Goal: Information Seeking & Learning: Learn about a topic

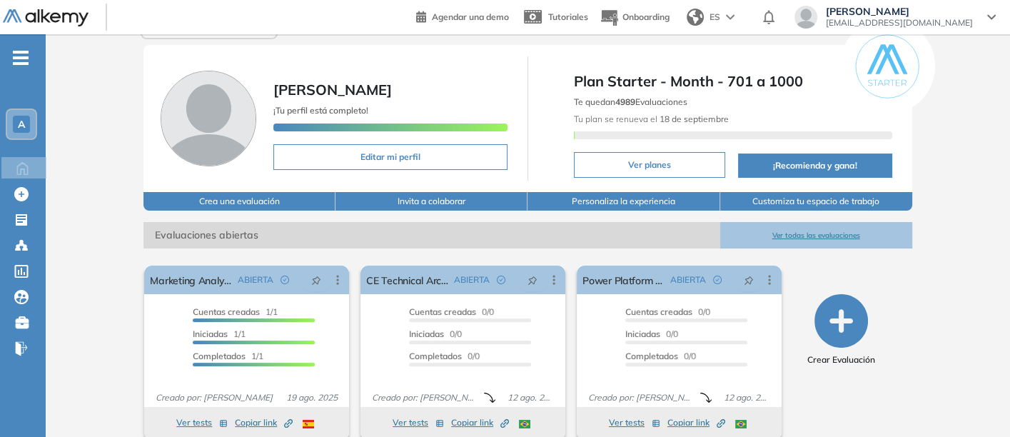
scroll to position [44, 0]
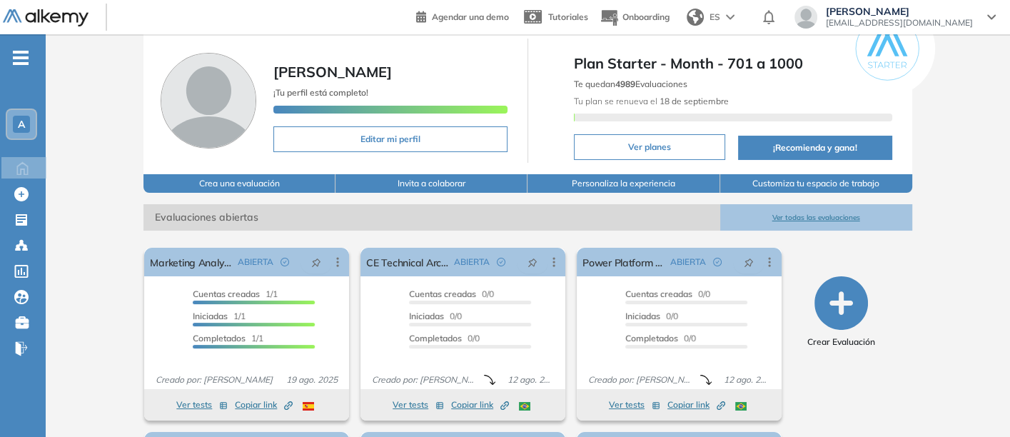
click at [799, 209] on button "Ver todas las evaluaciones" at bounding box center [816, 217] width 192 height 26
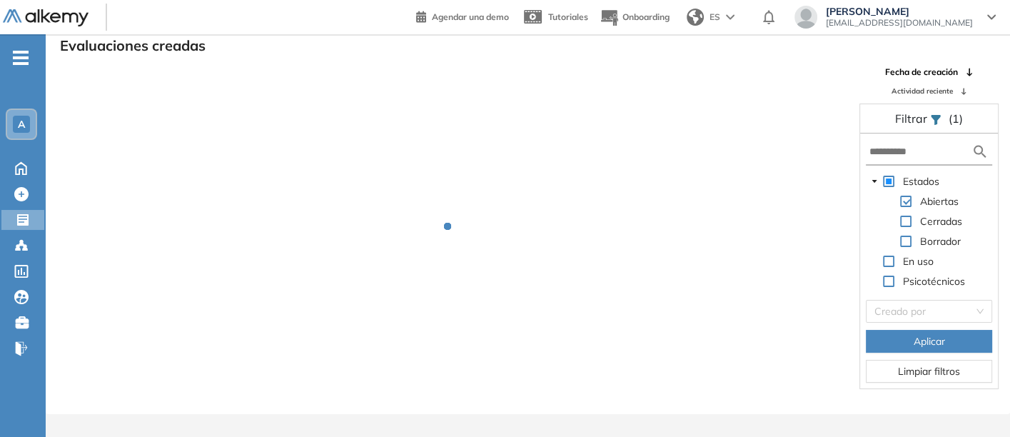
scroll to position [34, 0]
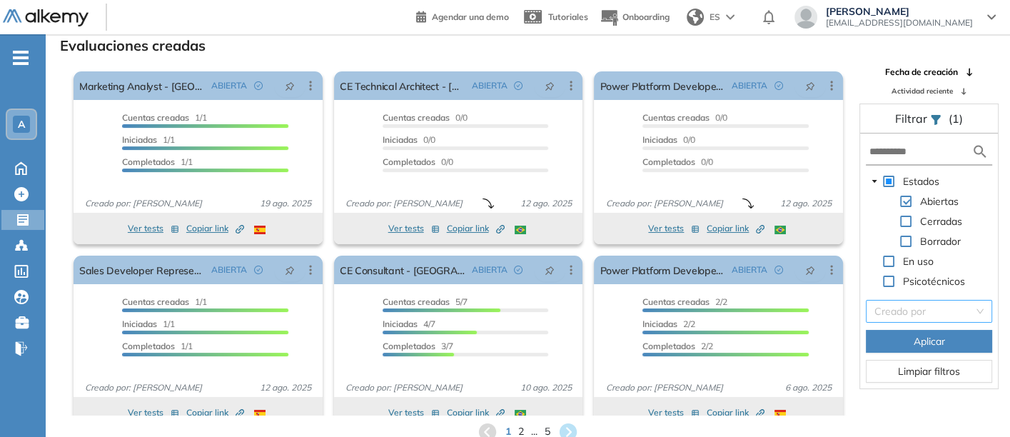
click at [912, 307] on input "search" at bounding box center [924, 311] width 99 height 21
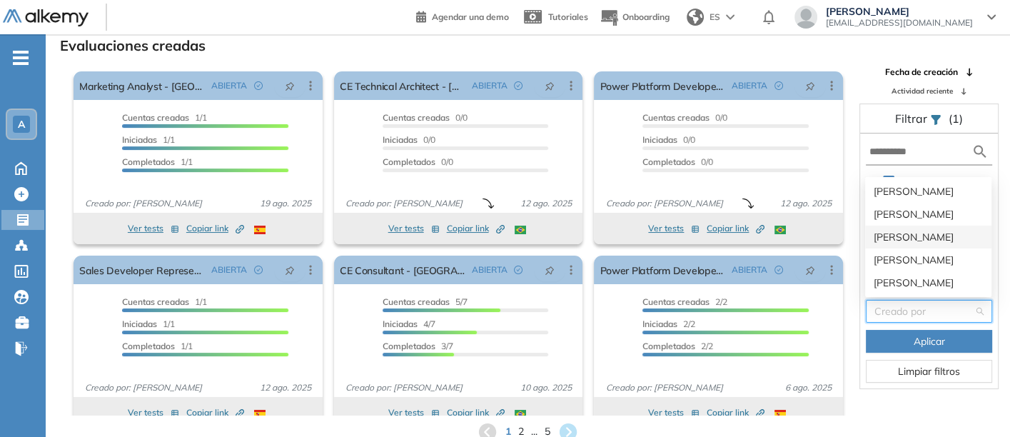
click at [893, 231] on div "[PERSON_NAME]" at bounding box center [928, 237] width 109 height 16
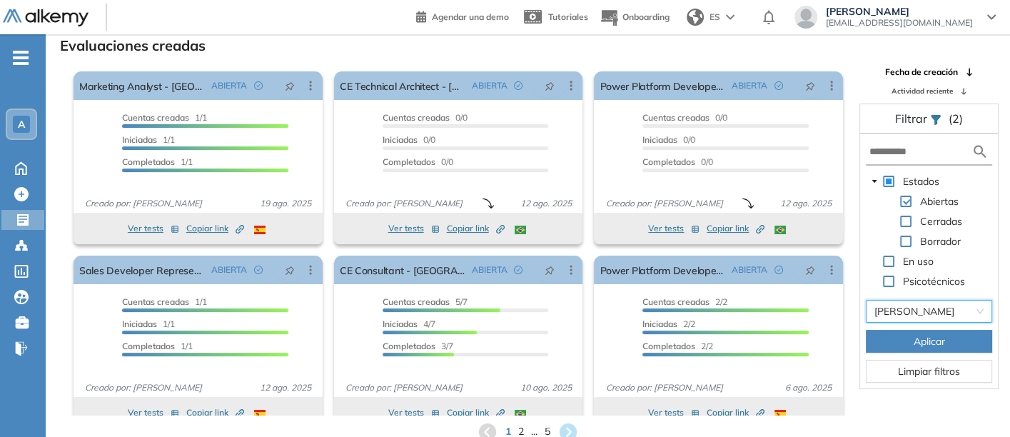
click at [907, 333] on button "Aplicar" at bounding box center [929, 341] width 126 height 23
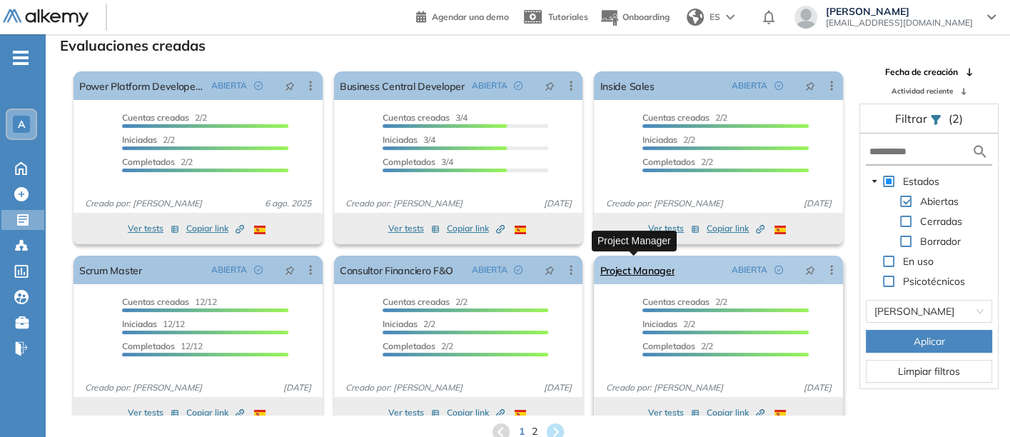
click at [644, 270] on link "Project Manager" at bounding box center [637, 270] width 75 height 29
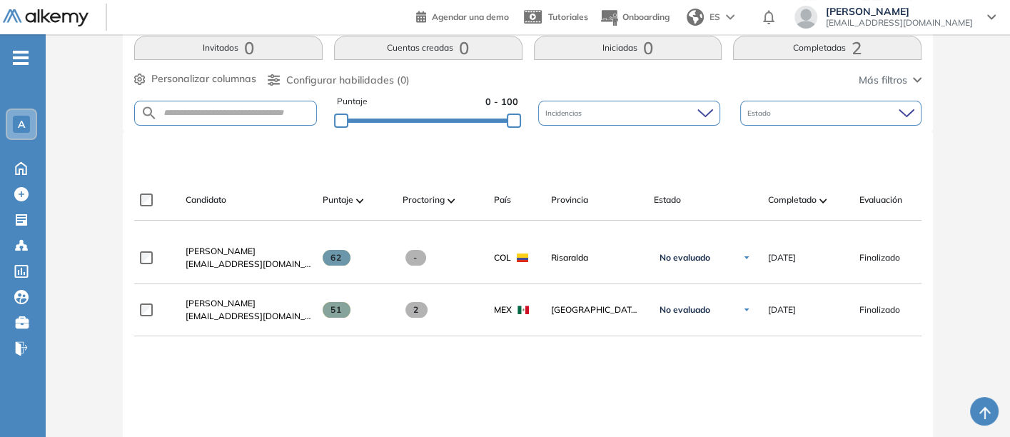
scroll to position [317, 0]
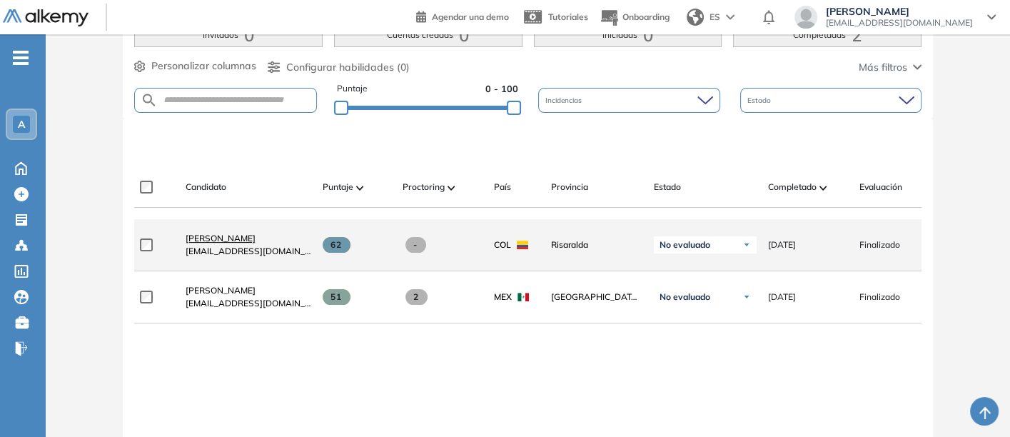
click at [219, 238] on span "[PERSON_NAME]" at bounding box center [221, 238] width 70 height 11
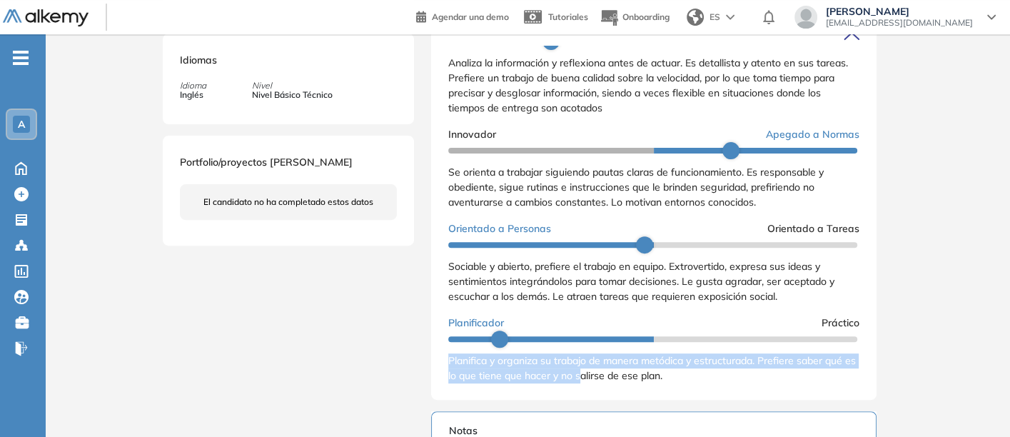
scroll to position [81, 0]
drag, startPoint x: 443, startPoint y: 368, endPoint x: 705, endPoint y: 408, distance: 265.8
click at [705, 400] on div "Resultados cualitativos Personalidad Alkemy - INAP Reporte cualitativo Reporte …" at bounding box center [654, 205] width 446 height 388
copy span "Planifica y organiza su trabajo de manera metódica y estructurada. Prefiere sab…"
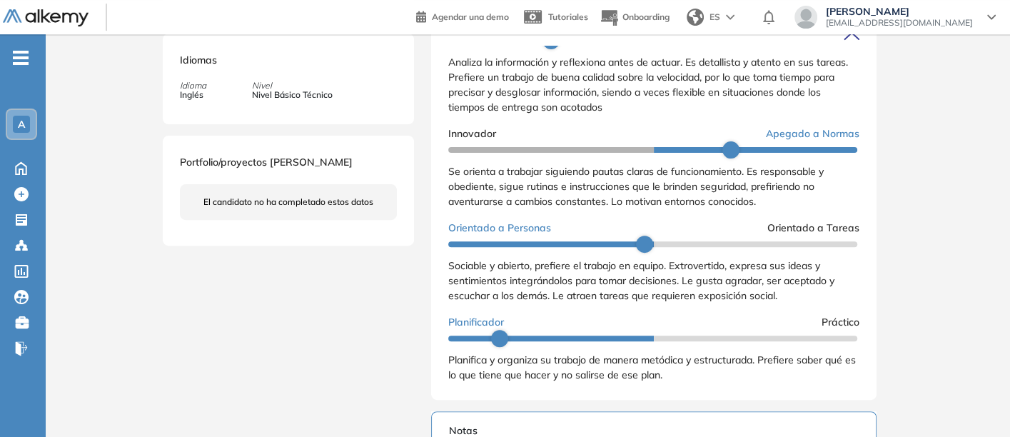
click at [613, 236] on div "Orientado a Personas Orientado a Tareas" at bounding box center [653, 228] width 411 height 15
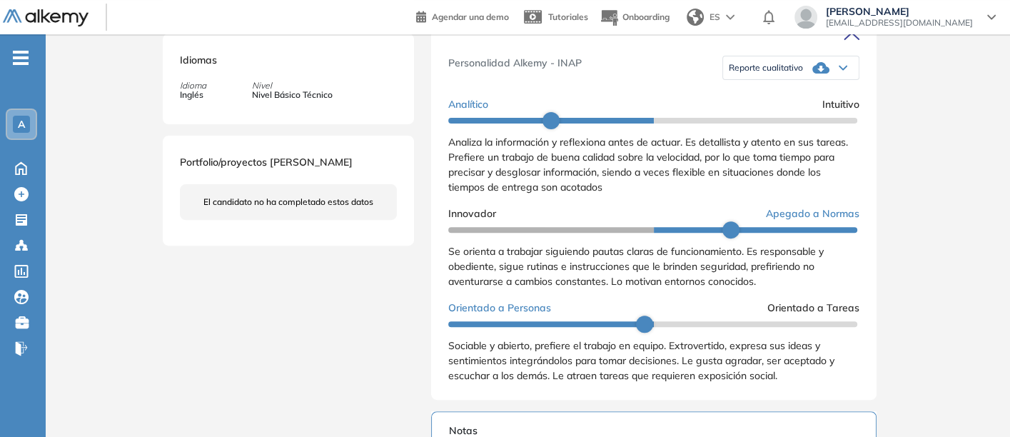
scroll to position [0, 0]
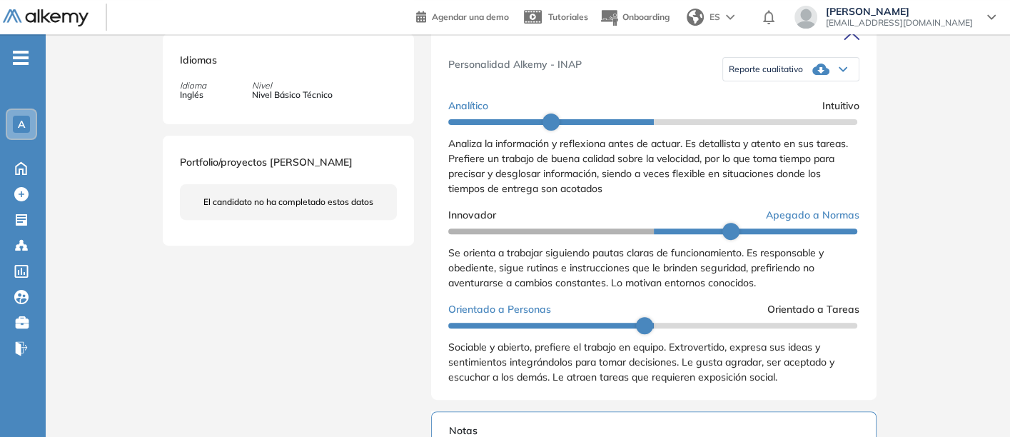
click at [763, 75] on span "Reporte cualitativo" at bounding box center [766, 69] width 74 height 11
click at [757, 120] on li "Reporte sin Afinidad AI" at bounding box center [772, 113] width 84 height 14
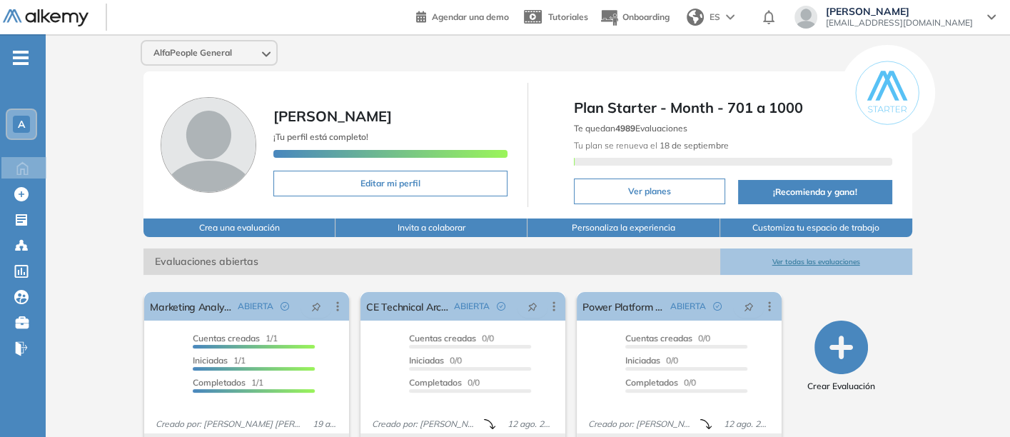
click at [805, 256] on button "Ver todas las evaluaciones" at bounding box center [816, 261] width 192 height 26
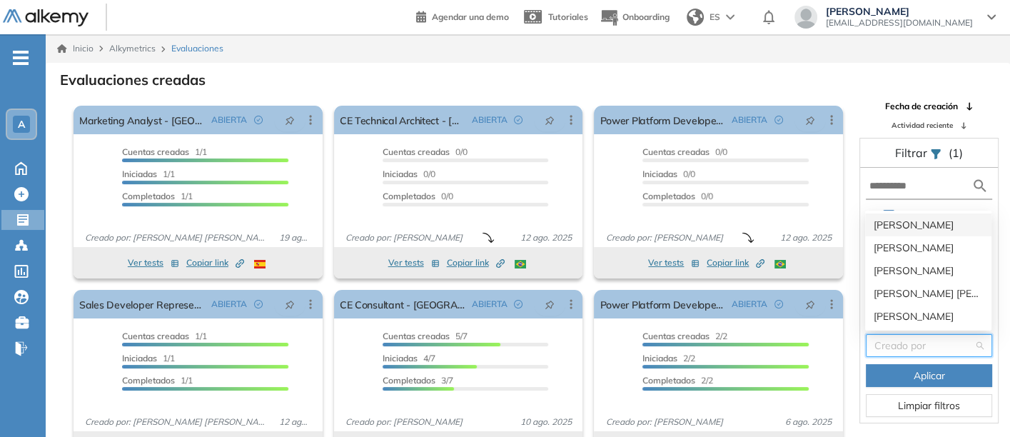
click at [914, 343] on input "search" at bounding box center [924, 345] width 99 height 21
click at [903, 270] on div "[PERSON_NAME]" at bounding box center [928, 271] width 109 height 16
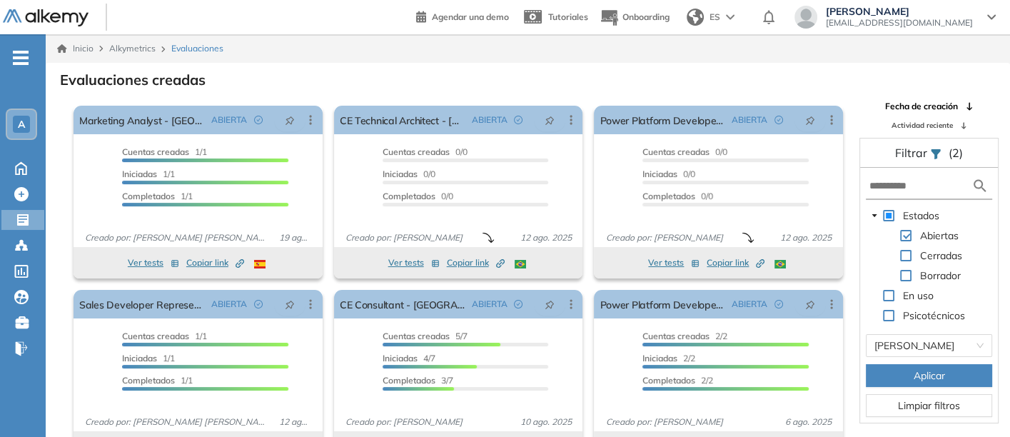
click at [910, 373] on button "Aplicar" at bounding box center [929, 375] width 126 height 23
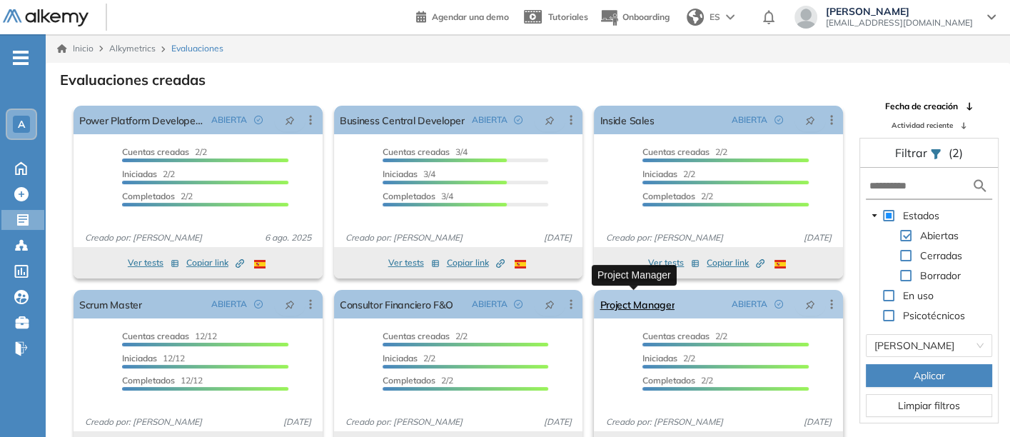
click at [655, 298] on link "Project Manager" at bounding box center [637, 304] width 75 height 29
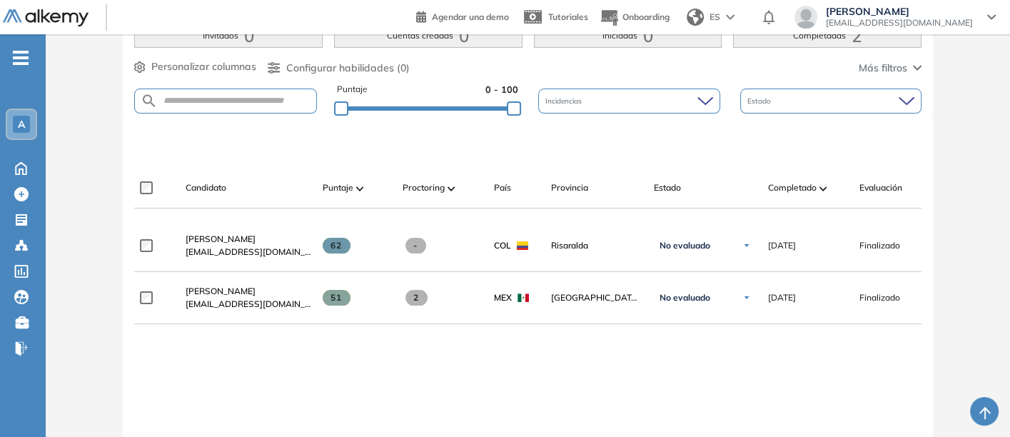
scroll to position [317, 0]
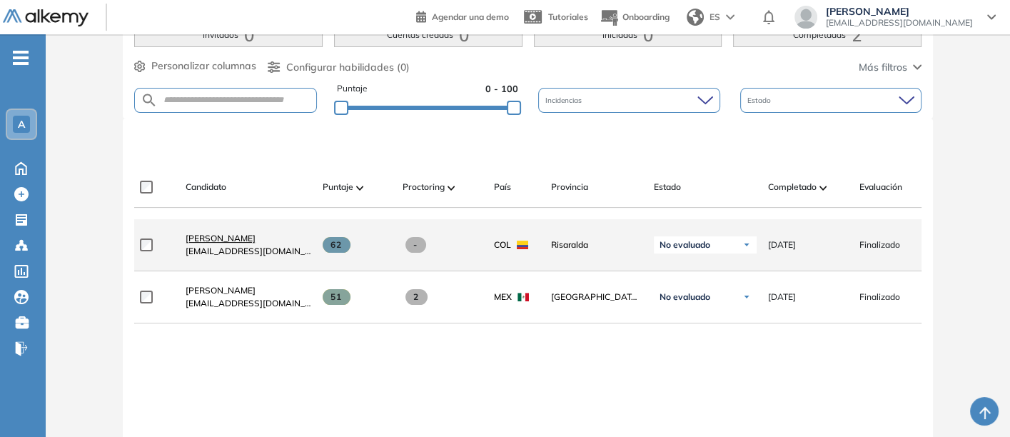
click at [231, 237] on span "[PERSON_NAME]" at bounding box center [221, 238] width 70 height 11
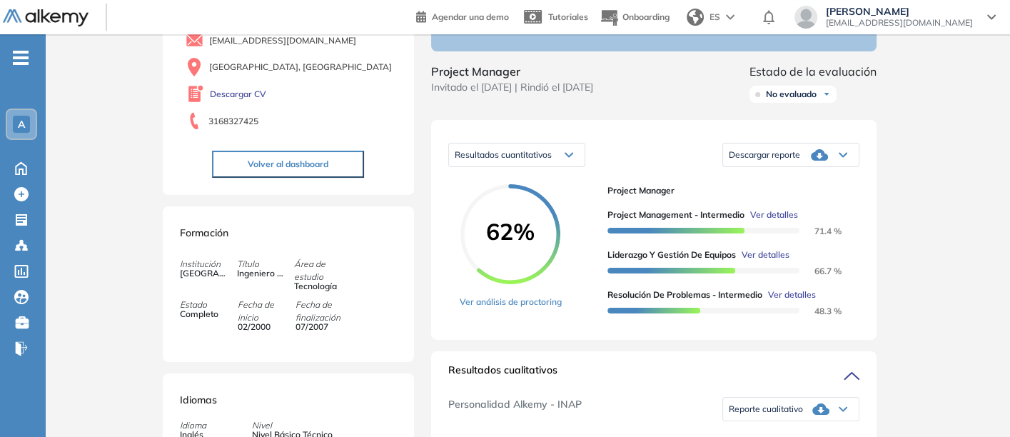
scroll to position [159, 0]
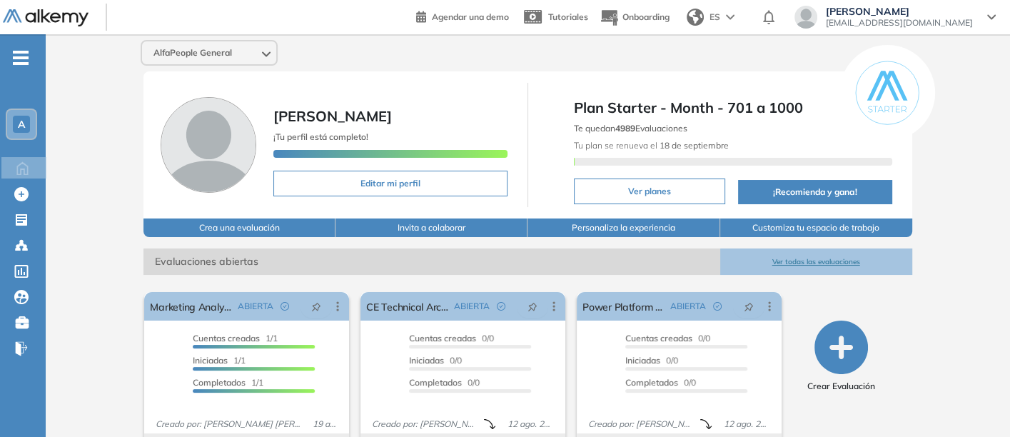
click at [824, 254] on button "Ver todas las evaluaciones" at bounding box center [816, 261] width 192 height 26
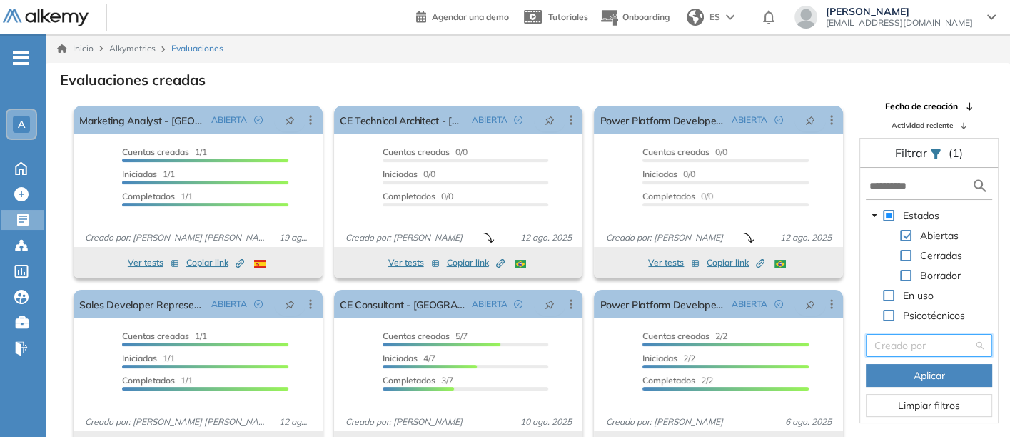
click at [908, 344] on input "search" at bounding box center [924, 345] width 99 height 21
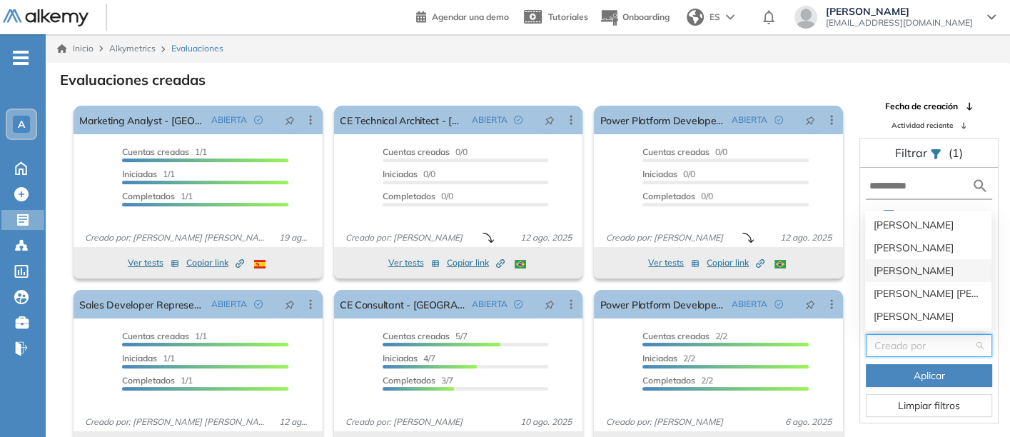
click at [895, 266] on div "[PERSON_NAME]" at bounding box center [928, 271] width 109 height 16
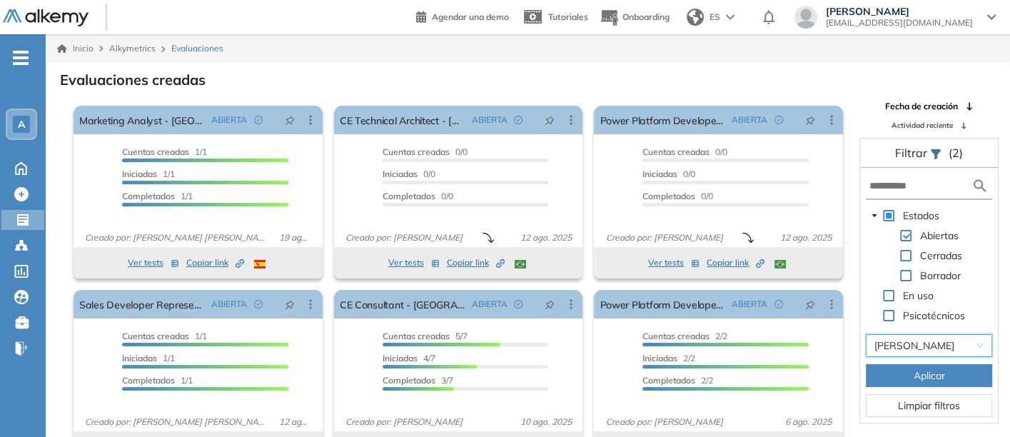
click at [910, 374] on button "Aplicar" at bounding box center [929, 375] width 126 height 23
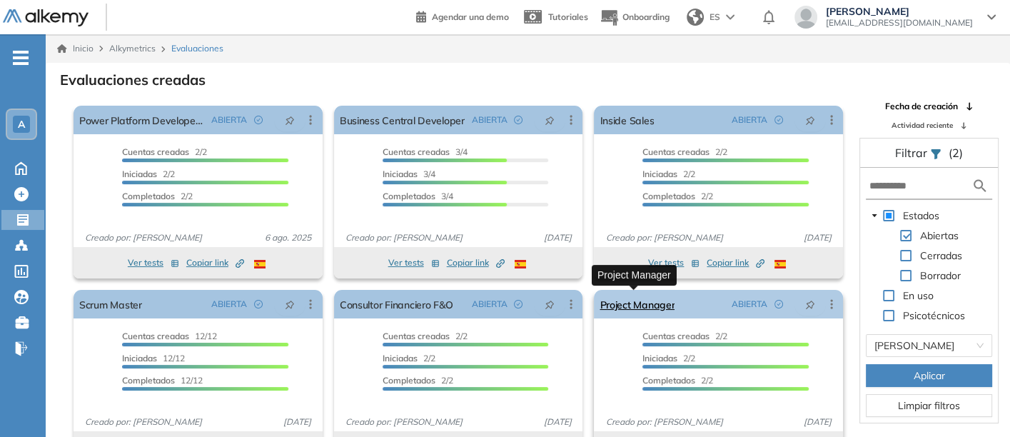
click at [640, 301] on link "Project Manager" at bounding box center [637, 304] width 75 height 29
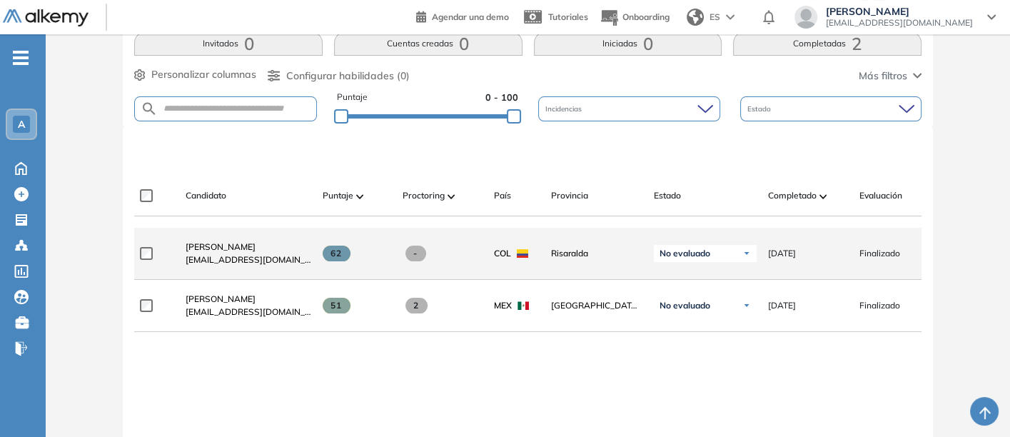
scroll to position [317, 0]
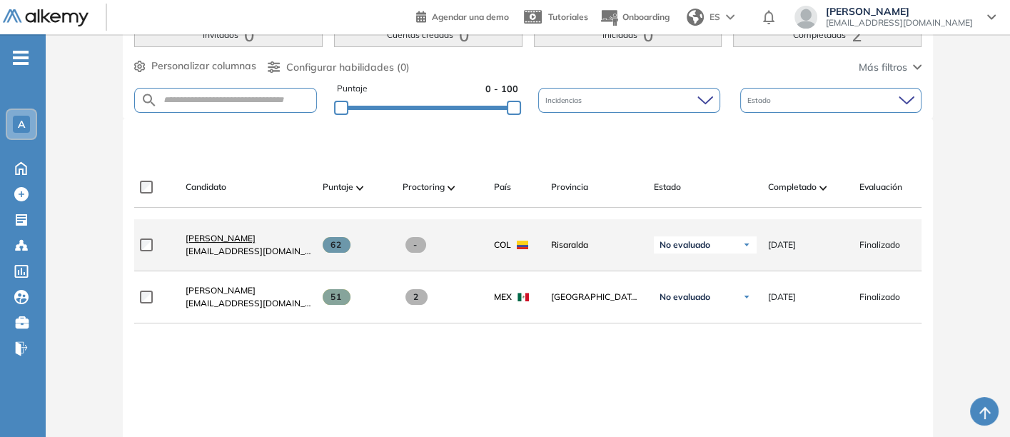
click at [221, 237] on span "[PERSON_NAME]" at bounding box center [221, 238] width 70 height 11
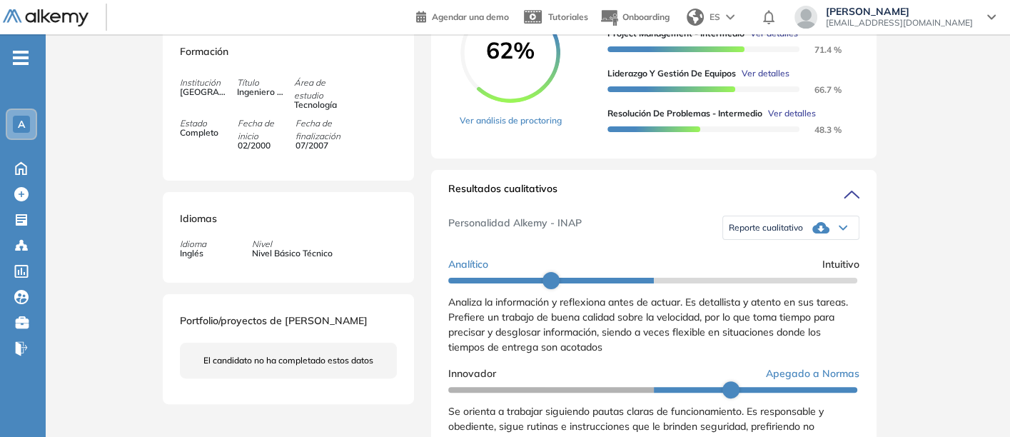
scroll to position [238, 0]
